Goal: Transaction & Acquisition: Obtain resource

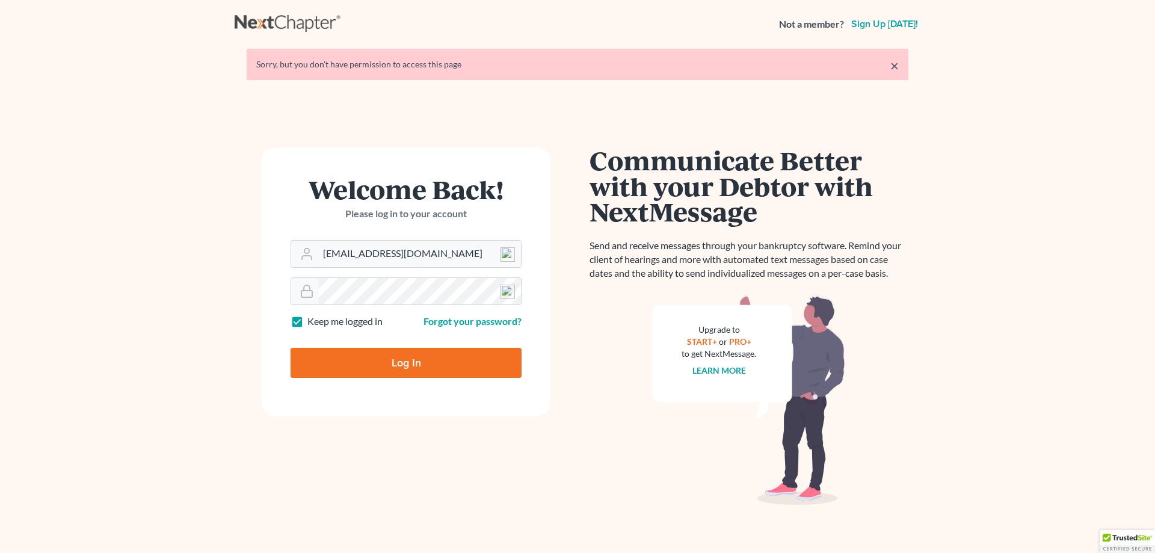
click at [362, 365] on input "Log In" at bounding box center [406, 363] width 231 height 30
type input "Thinking..."
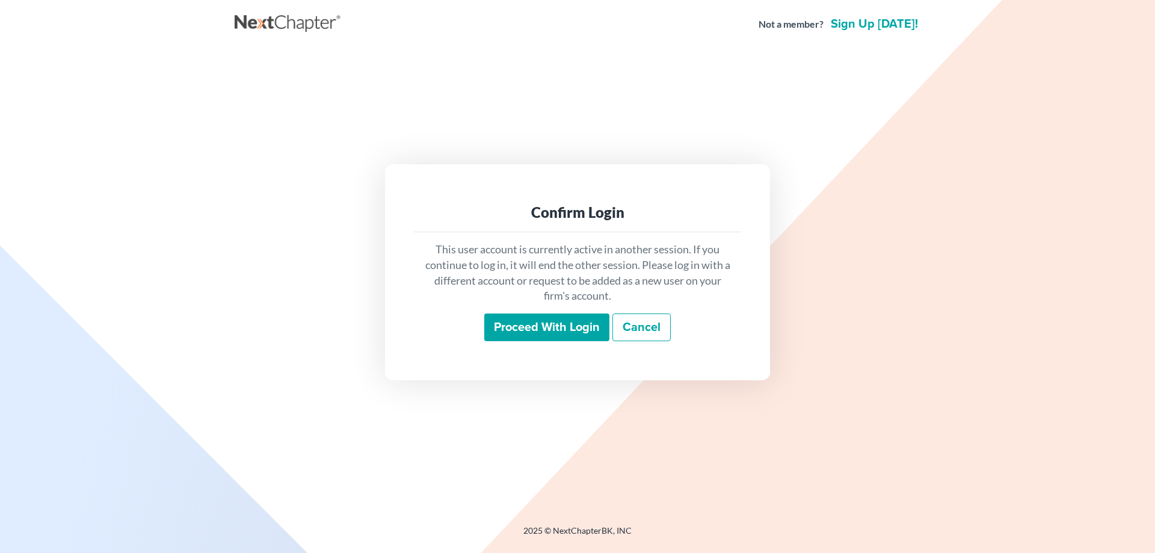
click at [501, 336] on input "Proceed with login" at bounding box center [546, 327] width 125 height 28
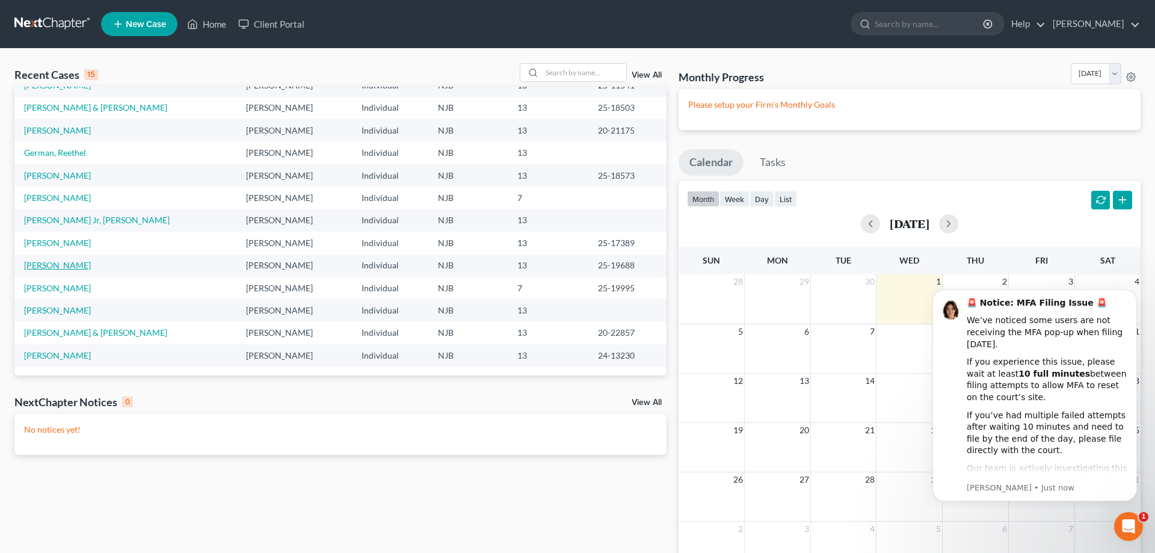
scroll to position [83, 0]
click at [565, 72] on input "search" at bounding box center [584, 72] width 84 height 17
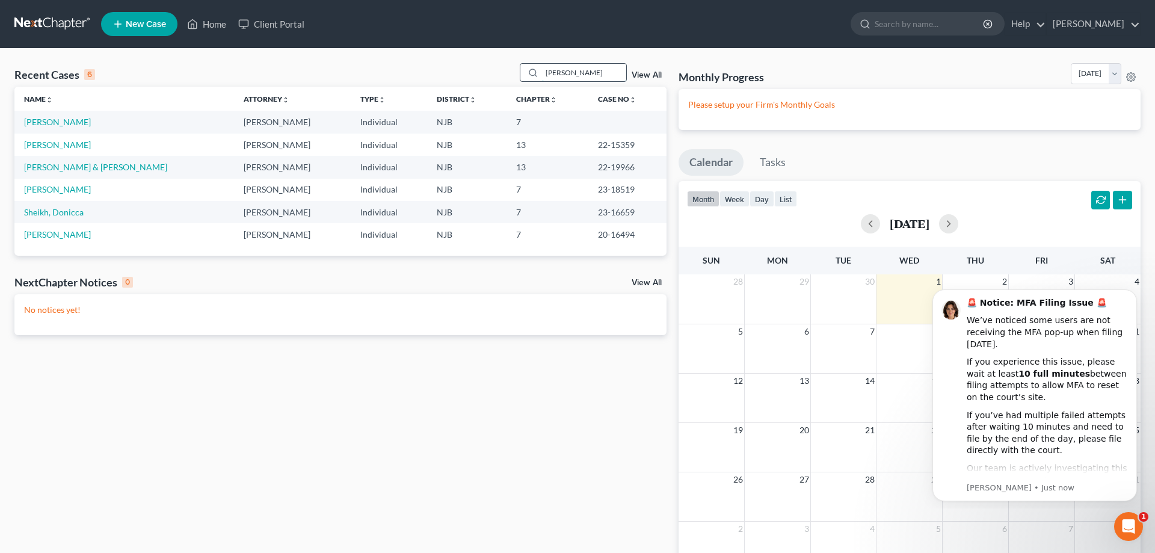
scroll to position [0, 0]
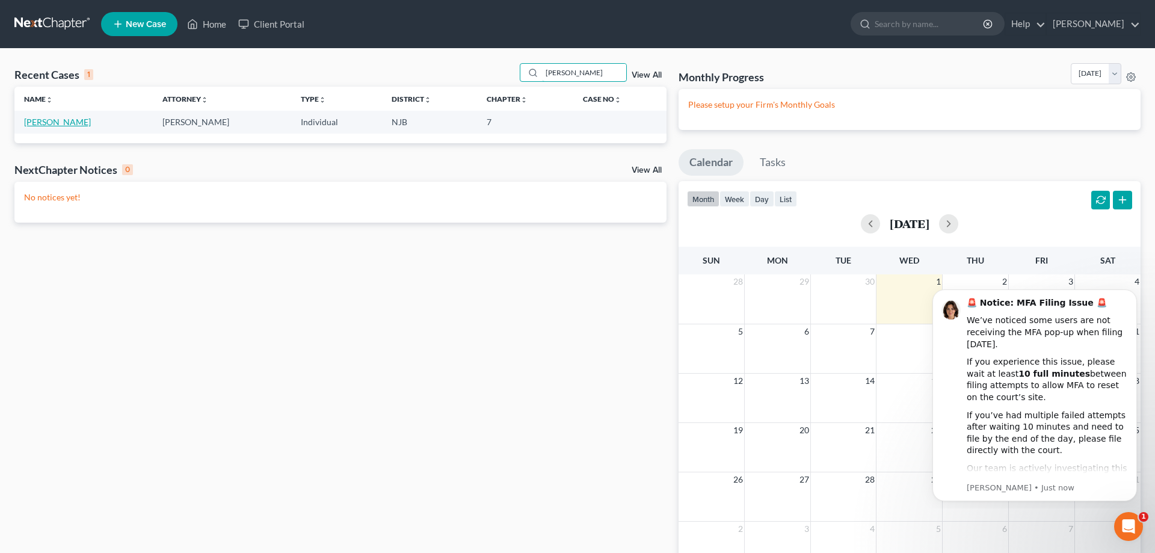
type input "[PERSON_NAME]"
click at [54, 121] on link "[PERSON_NAME]" at bounding box center [57, 122] width 67 height 10
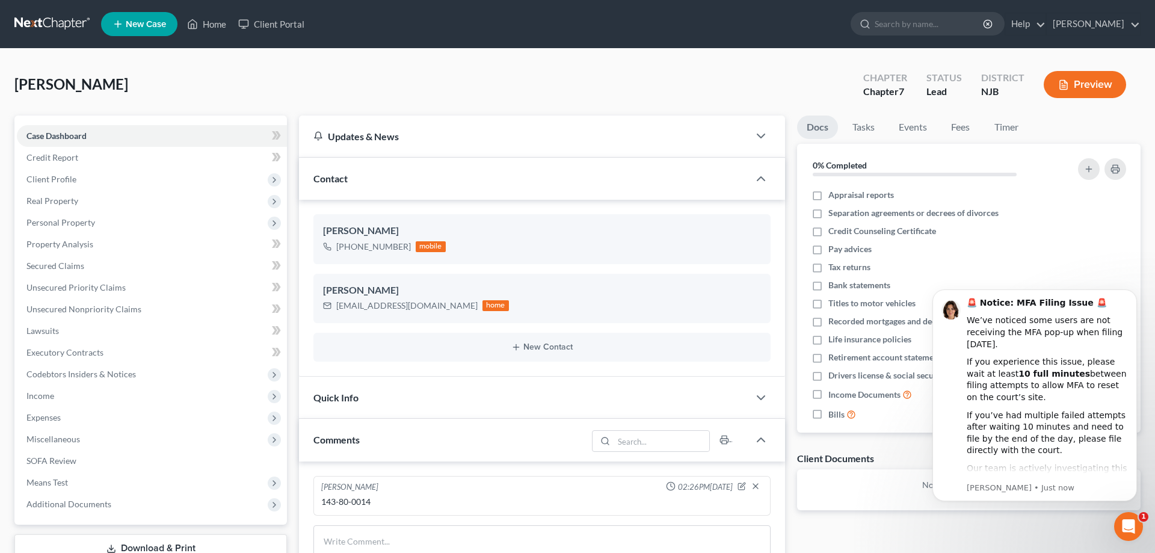
click at [790, 367] on div "Updates & News × [US_STATE][GEOGRAPHIC_DATA] Notes Take a look at NextChapter's…" at bounding box center [542, 431] width 498 height 631
click at [721, 91] on div "[PERSON_NAME] Upgraded Chapter Chapter 7 Status Lead District NJB Preview" at bounding box center [577, 89] width 1126 height 52
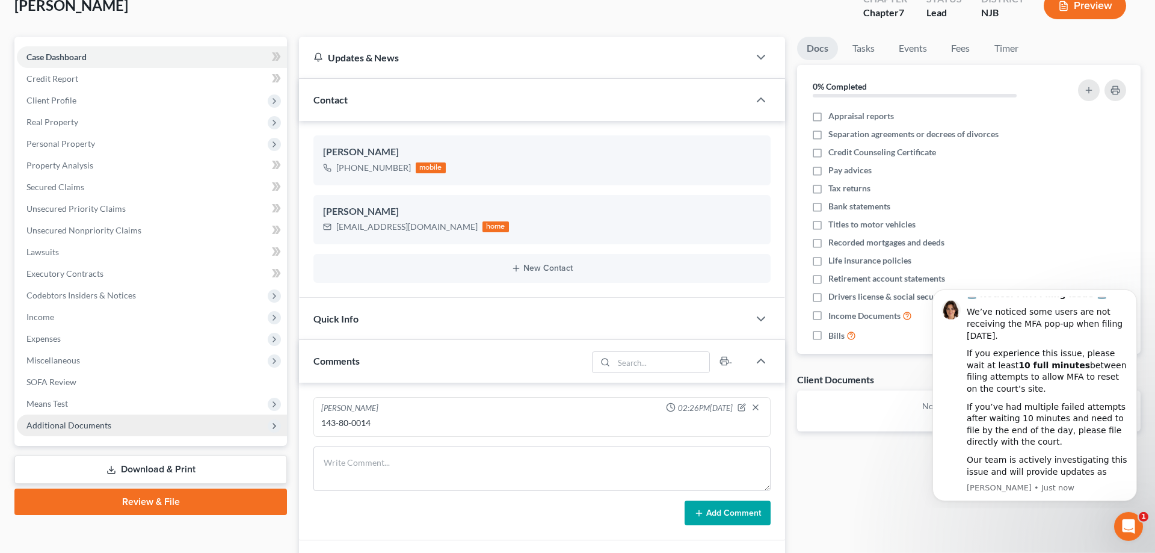
scroll to position [238, 0]
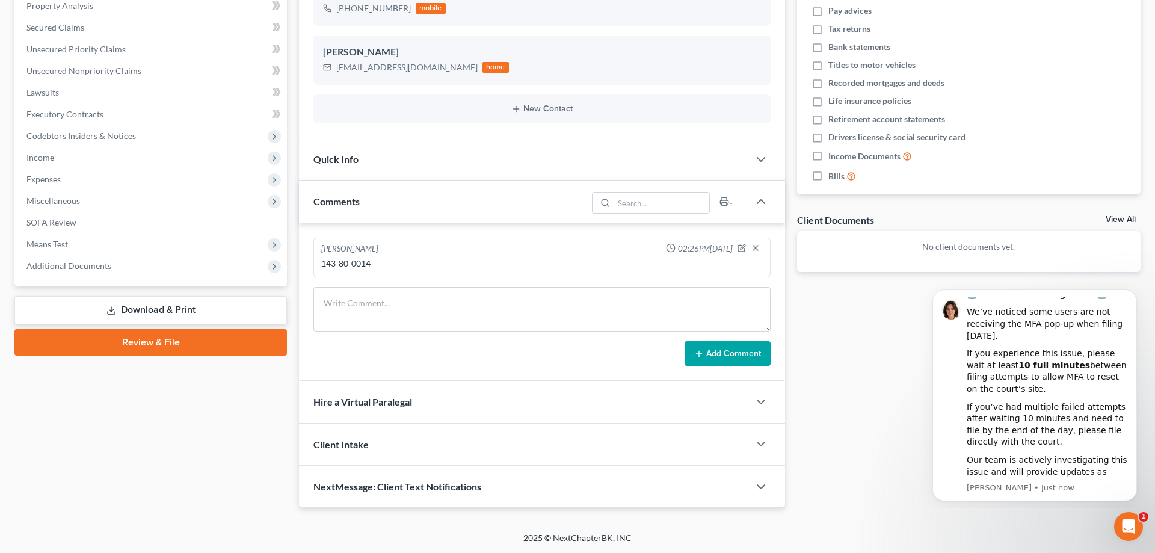
click at [129, 316] on link "Download & Print" at bounding box center [150, 310] width 273 height 28
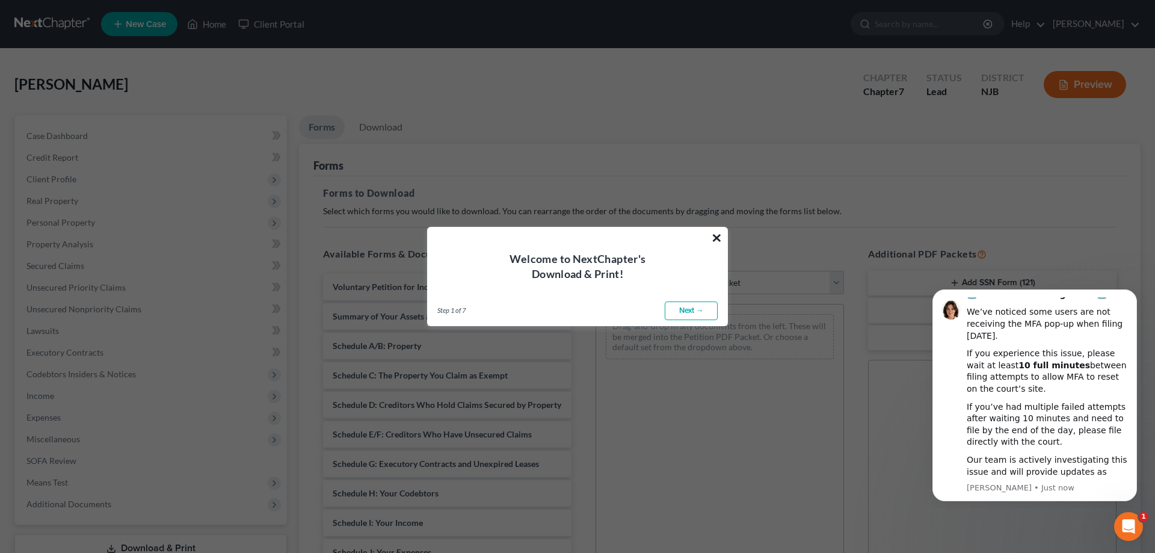
click at [721, 234] on button "×" at bounding box center [716, 237] width 11 height 19
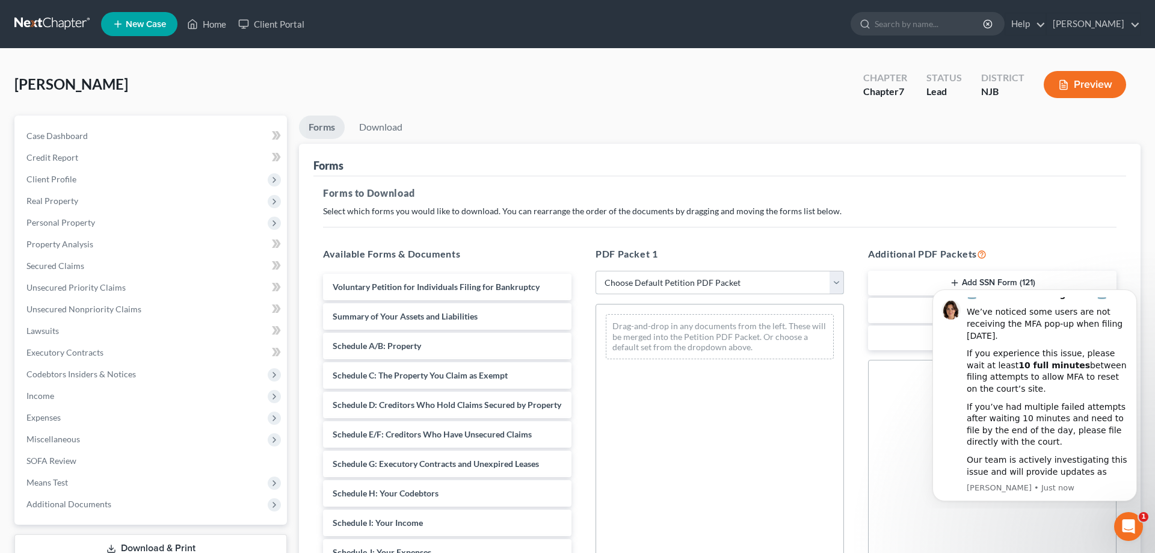
click at [596, 271] on select "Choose Default Petition PDF Packet Complete Bankruptcy Petition (all forms and …" at bounding box center [720, 283] width 248 height 24
select select "0"
click option "Complete Bankruptcy Petition (all forms and schedules)" at bounding box center [0, 0] width 0 height 0
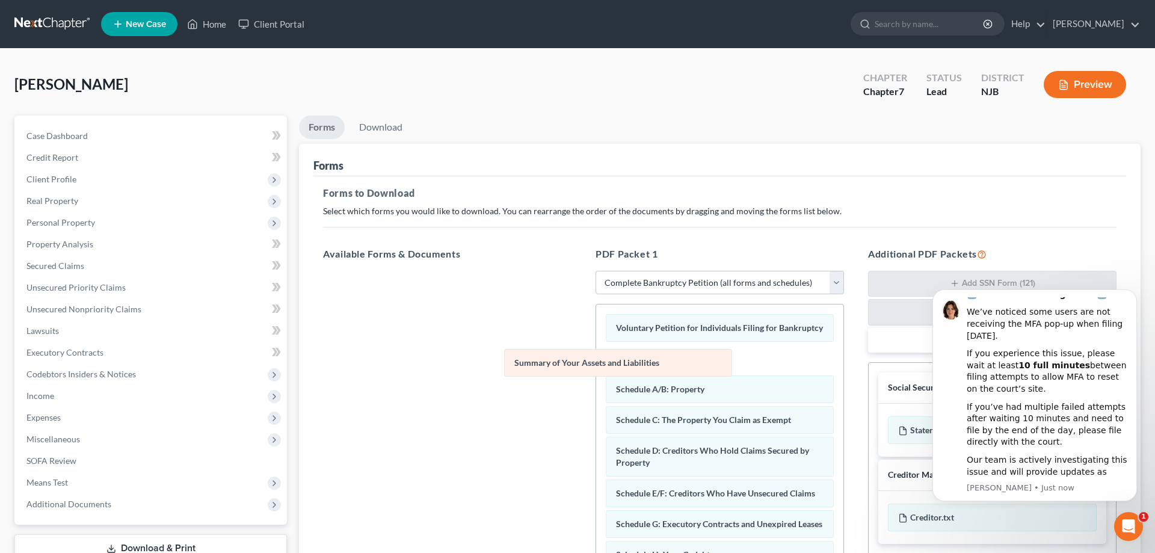
drag, startPoint x: 690, startPoint y: 357, endPoint x: 481, endPoint y: 363, distance: 209.4
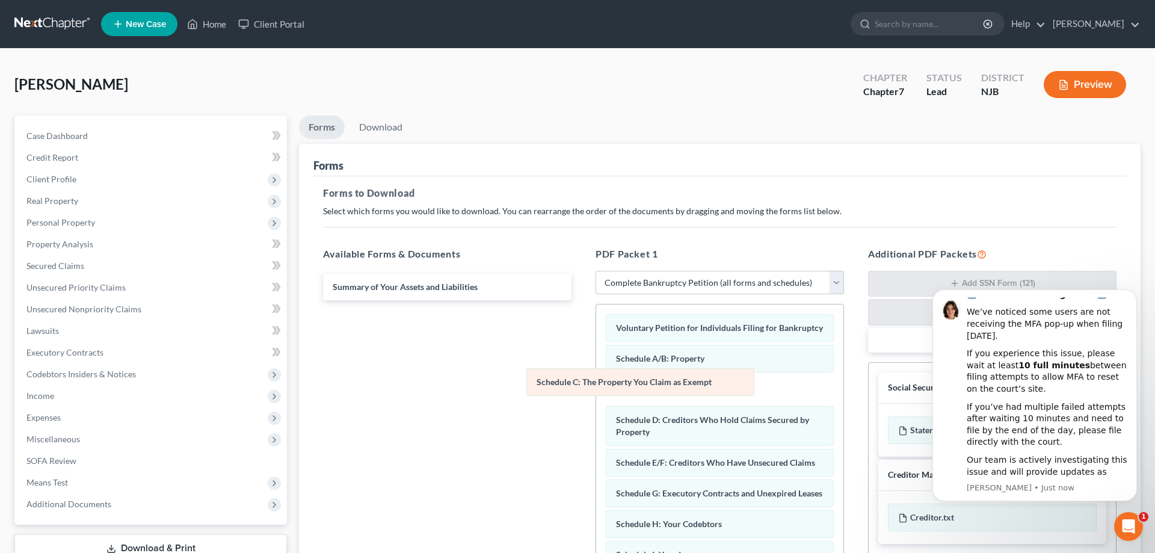
drag, startPoint x: 668, startPoint y: 387, endPoint x: 496, endPoint y: 393, distance: 172.2
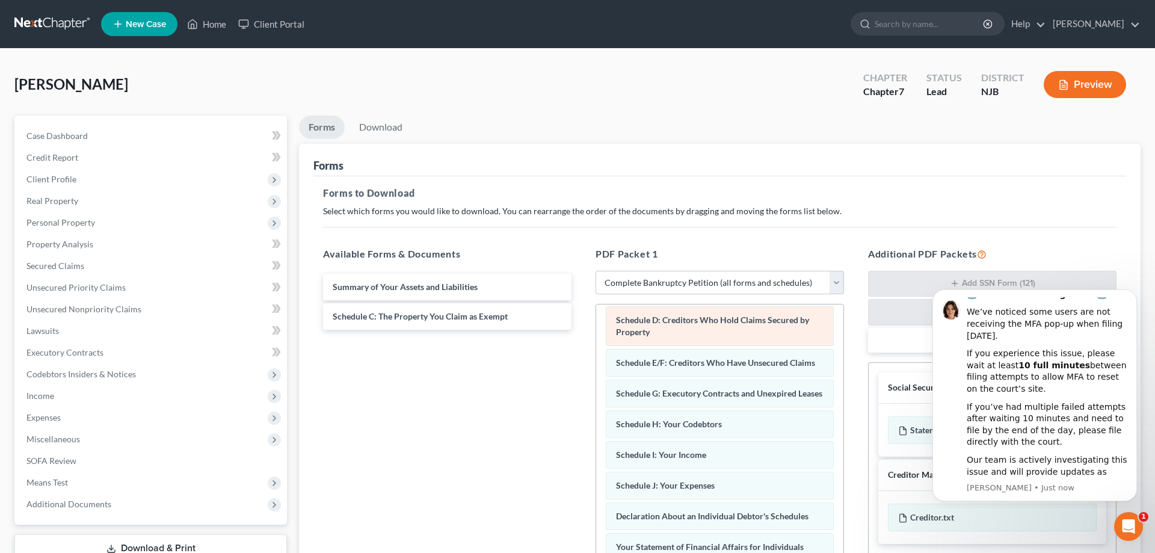
scroll to position [123, 0]
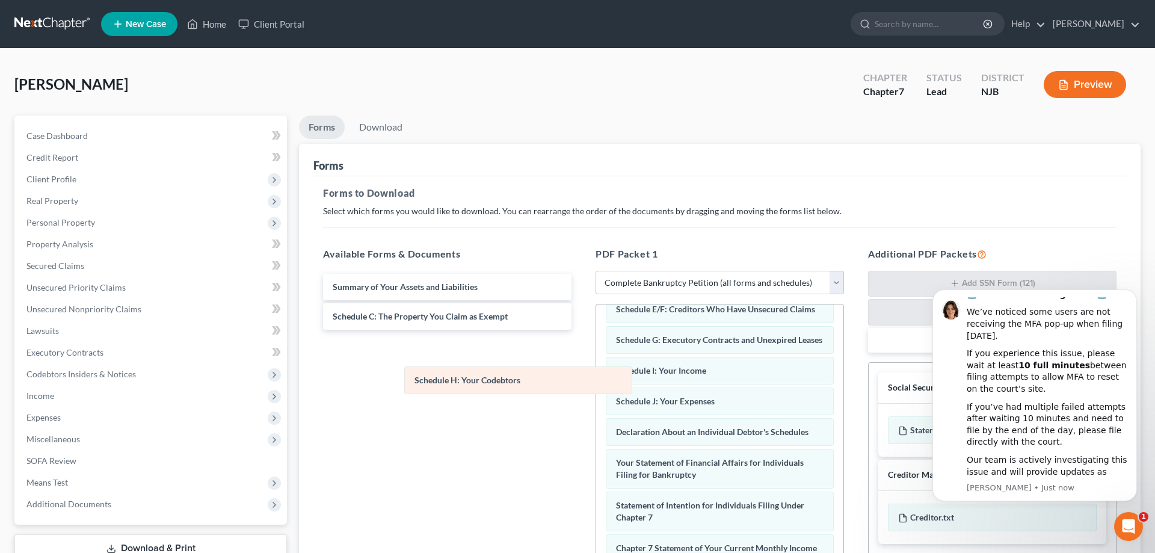
drag, startPoint x: 647, startPoint y: 377, endPoint x: 430, endPoint y: 382, distance: 217.9
click at [596, 382] on div "Schedule H: Your Codebtors Voluntary Petition for Individuals Filing for Bankru…" at bounding box center [719, 474] width 247 height 585
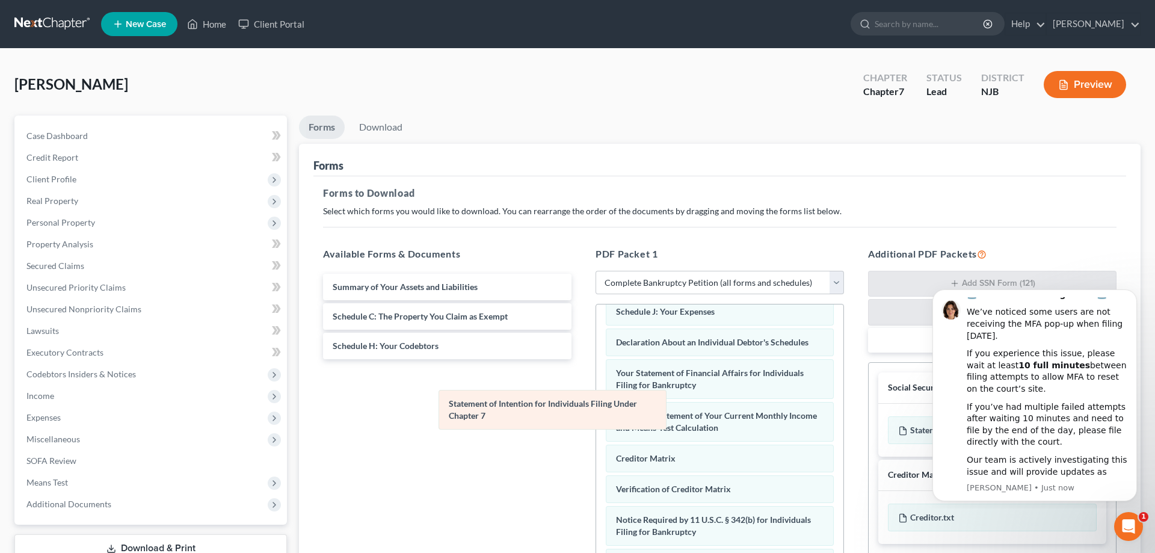
scroll to position [212, 0]
drag, startPoint x: 659, startPoint y: 386, endPoint x: 481, endPoint y: 409, distance: 179.6
click at [596, 409] on div "Statement of Intention for Individuals Filing Under Chapter 7 Voluntary Petitio…" at bounding box center [719, 363] width 247 height 542
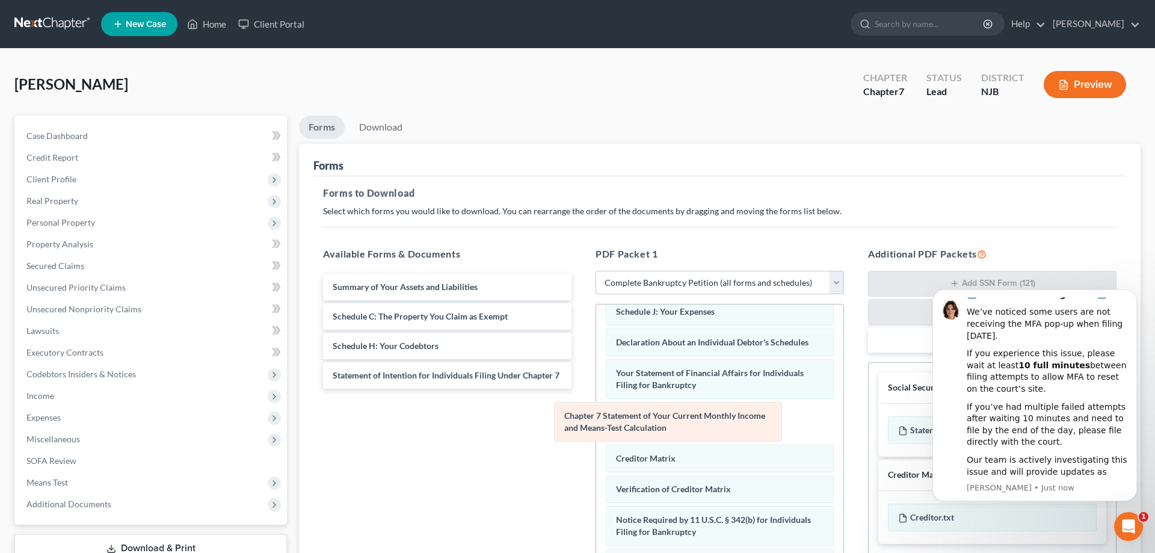
scroll to position [170, 0]
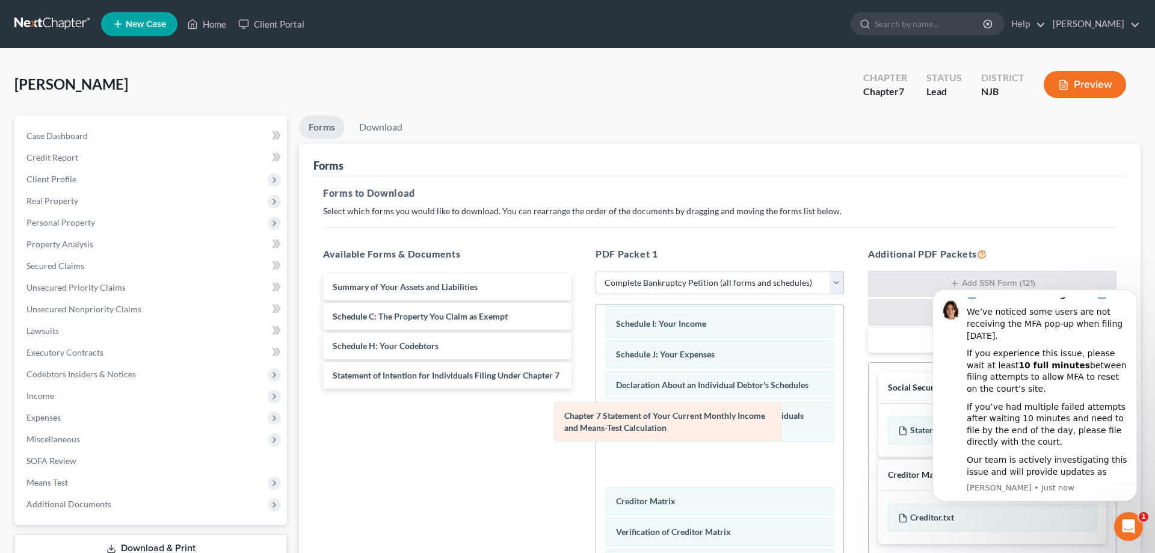
drag, startPoint x: 703, startPoint y: 420, endPoint x: 525, endPoint y: 412, distance: 177.7
click at [596, 412] on div "Chapter 7 Statement of Your Current Monthly Income and Means-Test Calculation V…" at bounding box center [719, 406] width 247 height 542
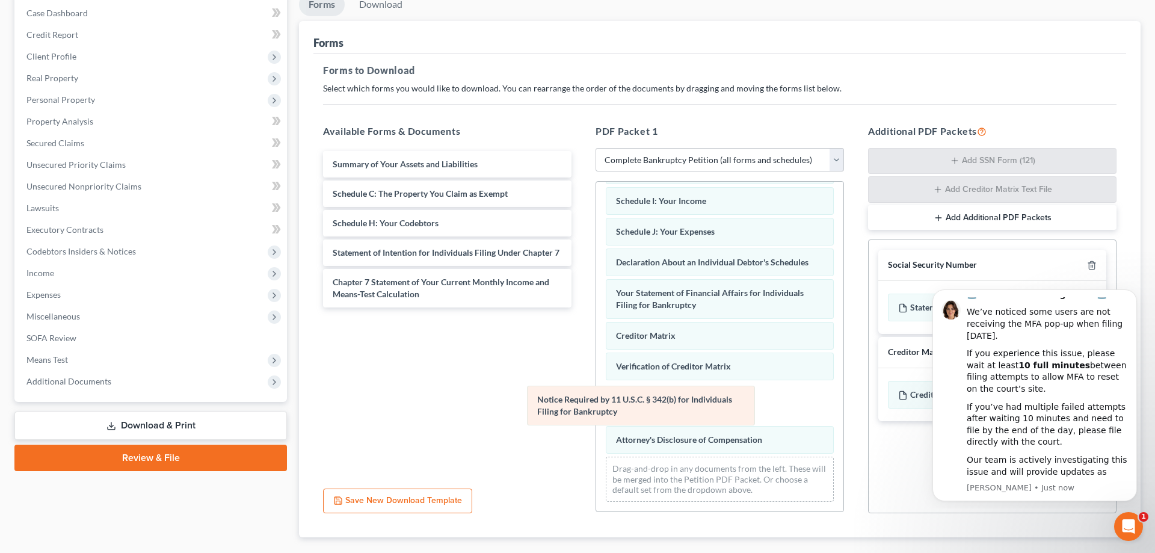
scroll to position [127, 0]
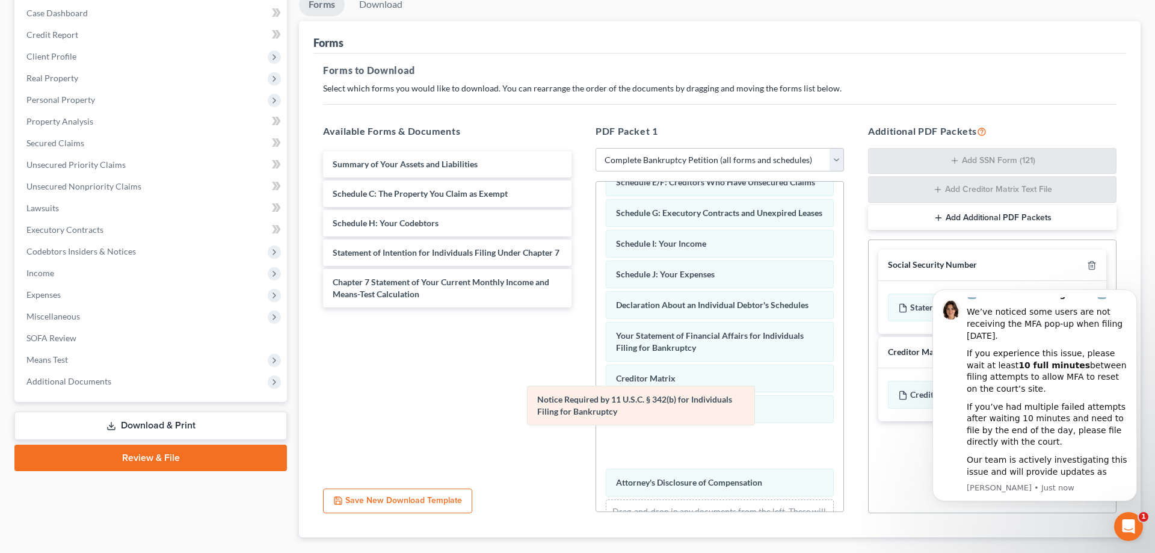
drag, startPoint x: 656, startPoint y: 405, endPoint x: 459, endPoint y: 414, distance: 196.9
click at [596, 414] on div "Notice Required by 11 U.S.C. § 342(b) for Individuals Filing for Bankruptcy Vol…" at bounding box center [719, 304] width 247 height 499
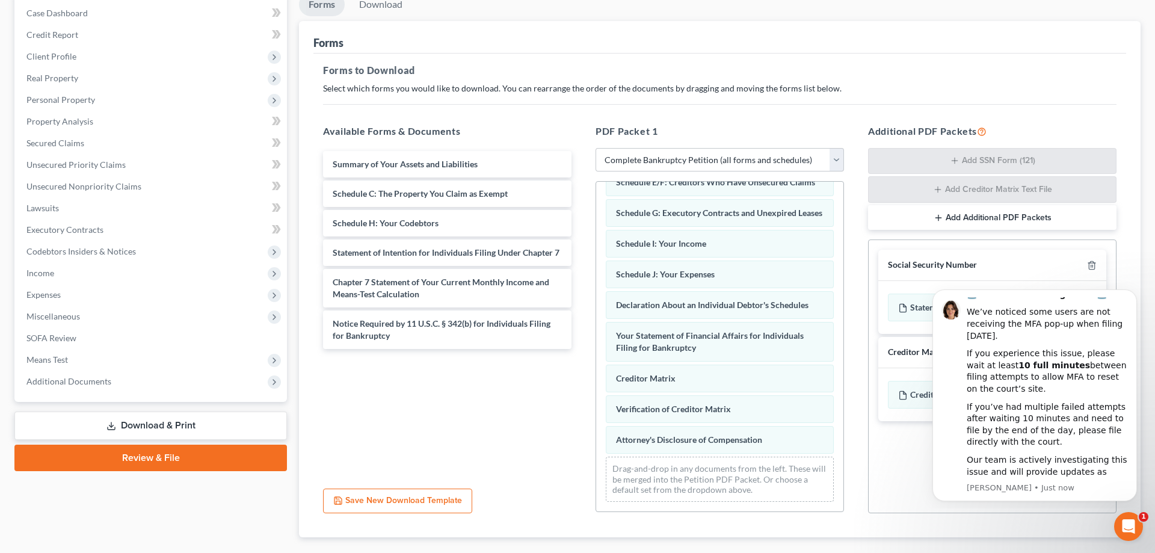
scroll to position [0, 0]
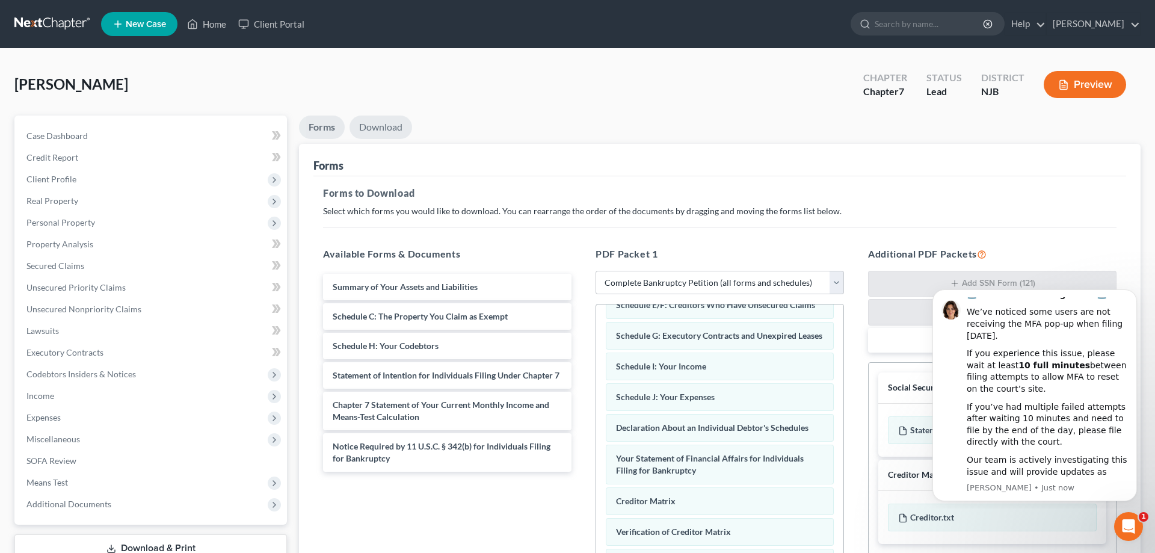
click at [386, 127] on link "Download" at bounding box center [381, 127] width 63 height 23
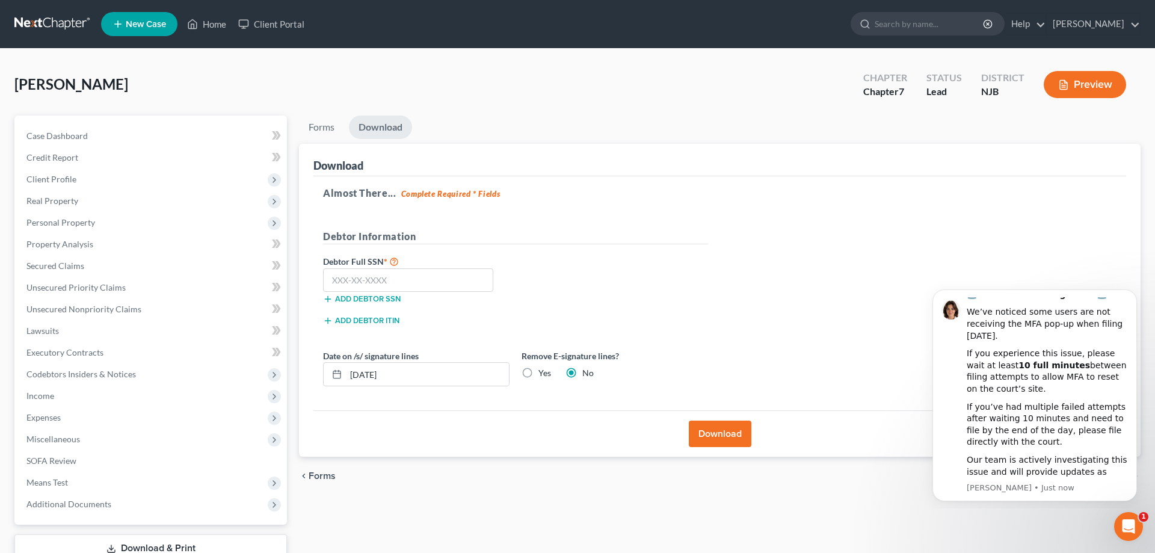
click at [720, 430] on button "Download" at bounding box center [720, 434] width 63 height 26
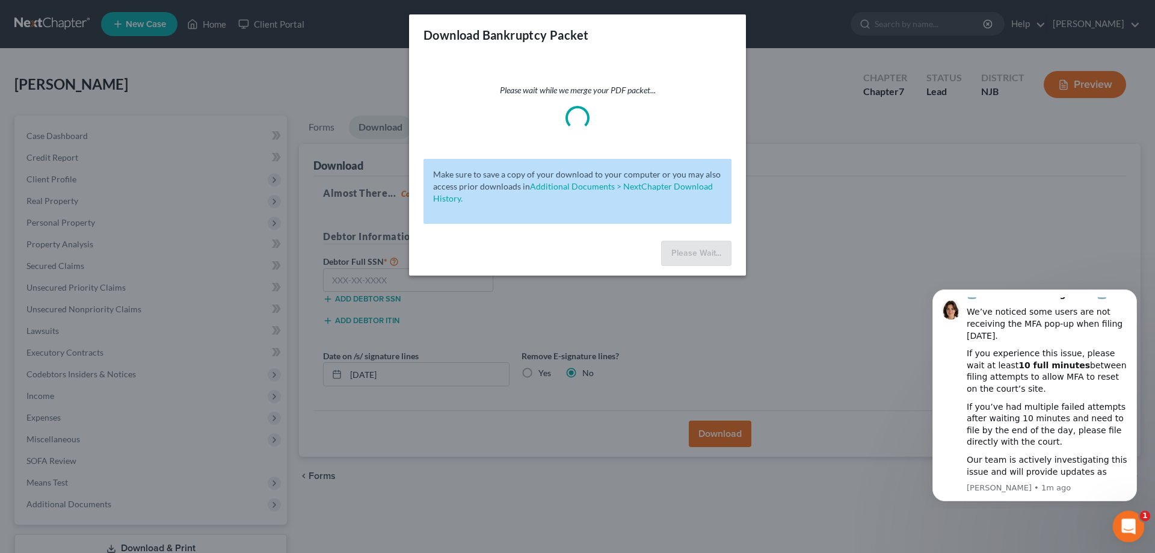
click at [1130, 522] on icon "Open Intercom Messenger" at bounding box center [1127, 525] width 20 height 20
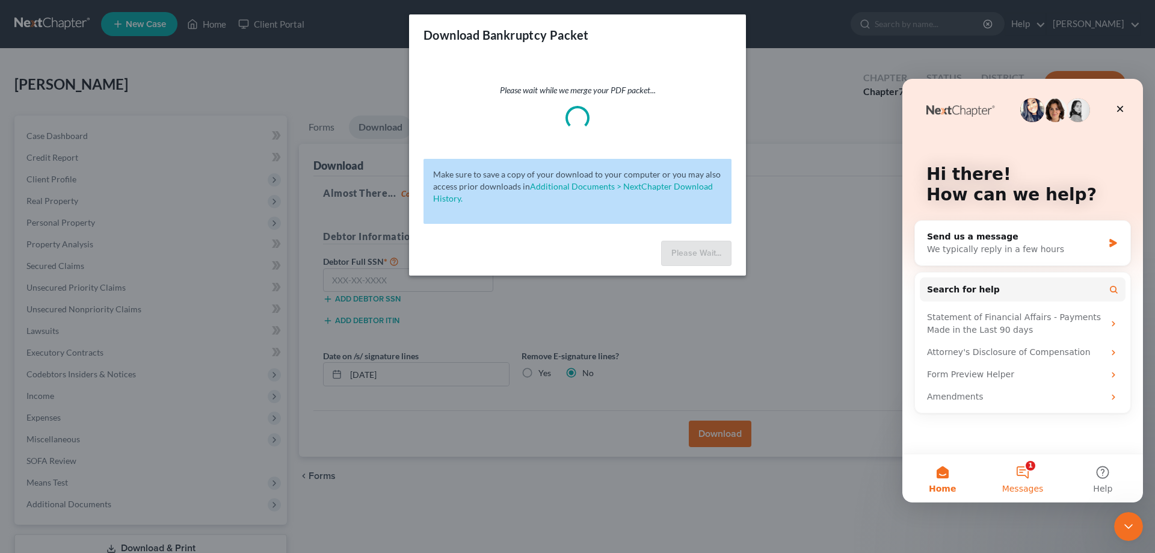
click at [1025, 467] on button "1 Messages" at bounding box center [1022, 478] width 80 height 48
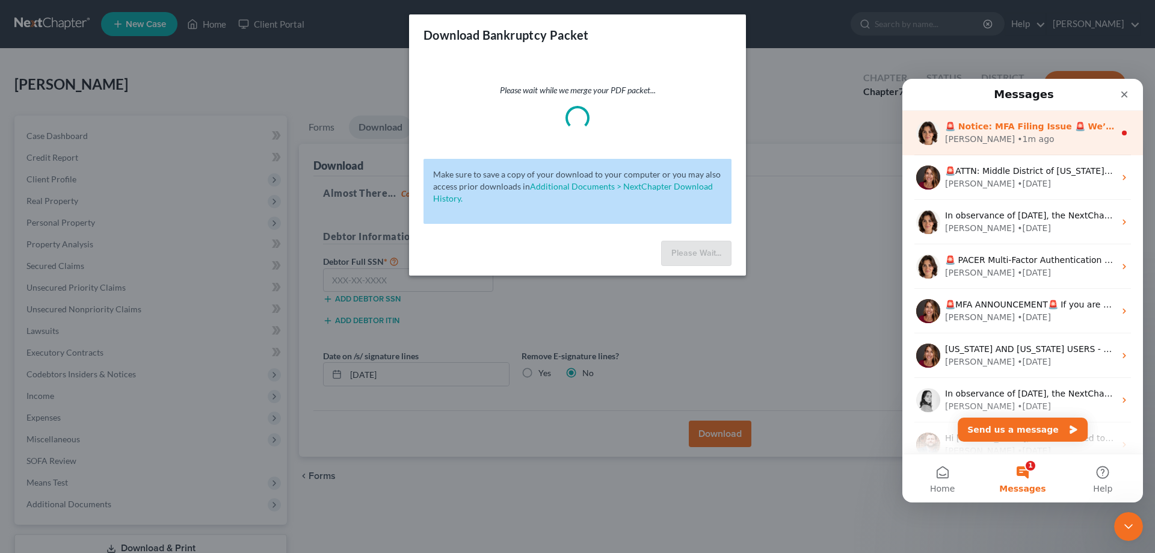
click at [1013, 140] on div "[PERSON_NAME] • 1m ago" at bounding box center [1030, 139] width 170 height 13
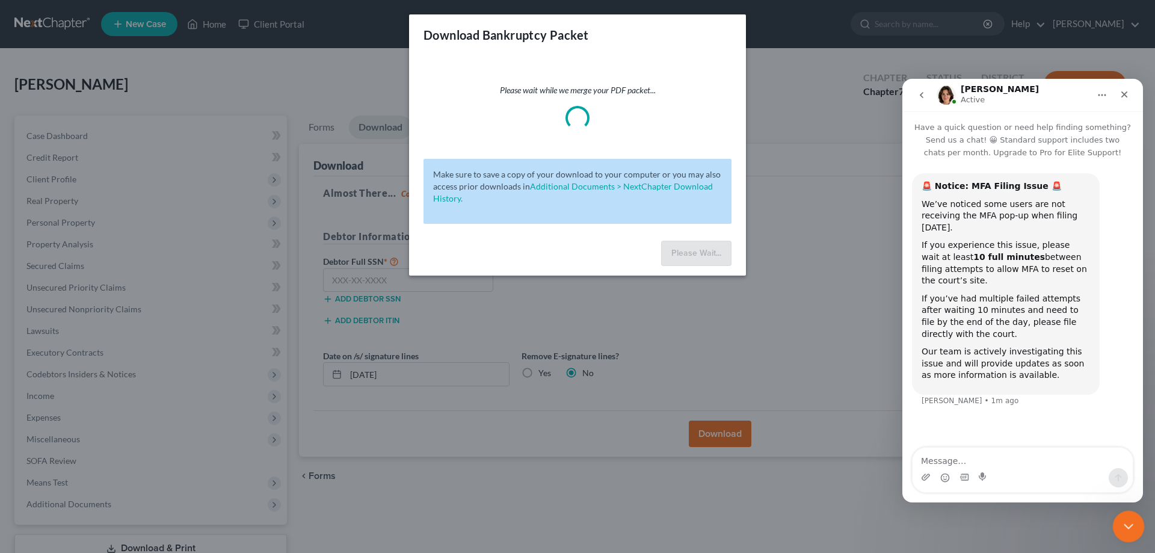
click at [1127, 531] on icon "Close Intercom Messenger" at bounding box center [1127, 524] width 14 height 14
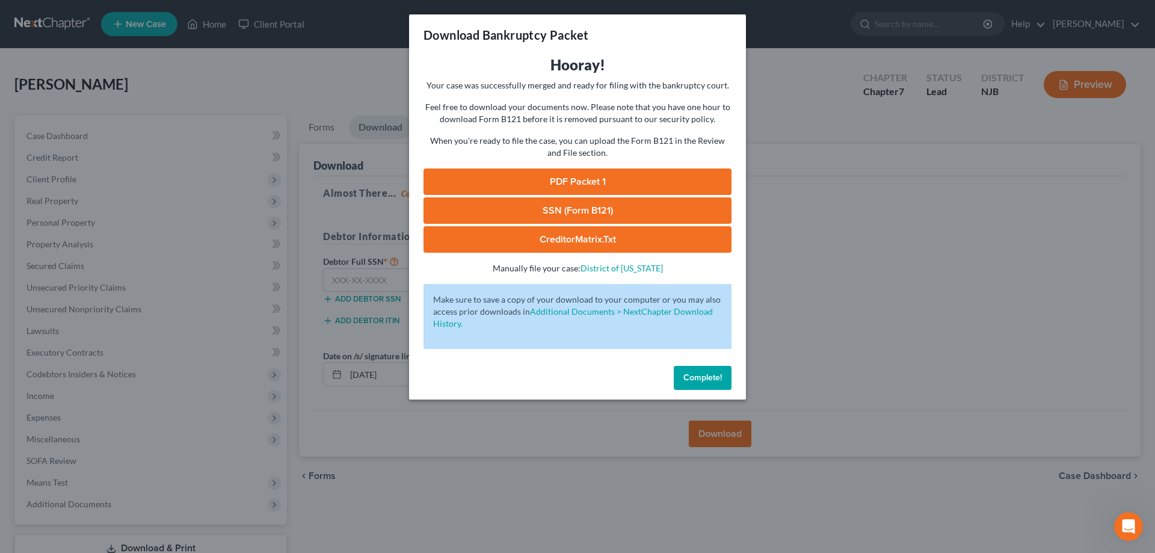
click at [659, 202] on link "SSN (Form B121)" at bounding box center [578, 210] width 308 height 26
click at [563, 184] on link "PDF Packet 1" at bounding box center [578, 181] width 308 height 26
